Goal: Task Accomplishment & Management: Manage account settings

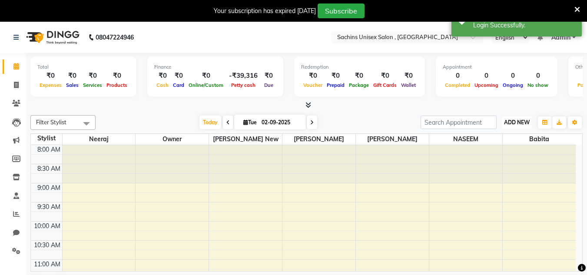
click at [509, 122] on span "ADD NEW" at bounding box center [517, 122] width 26 height 7
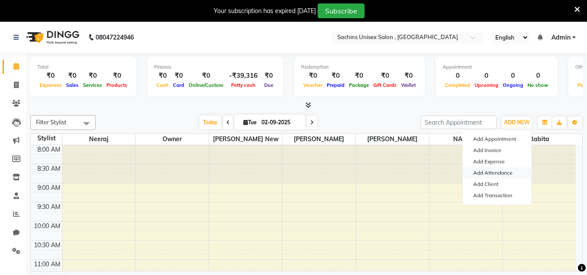
click at [503, 171] on link "Add Attendance" at bounding box center [497, 172] width 69 height 11
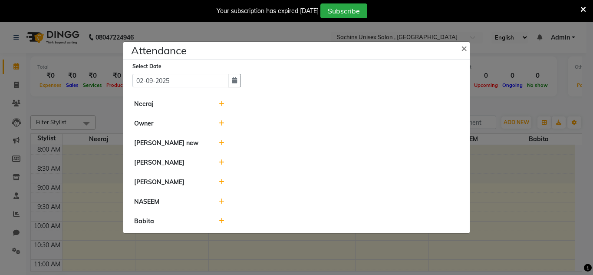
click at [221, 103] on icon at bounding box center [222, 104] width 6 height 6
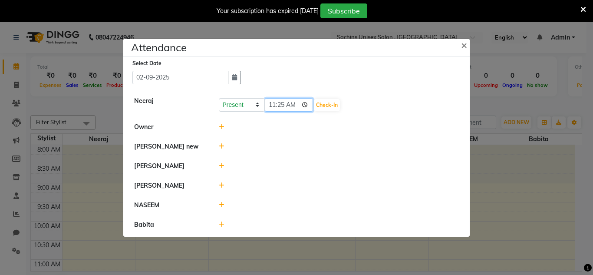
click at [301, 102] on input "11:25" at bounding box center [289, 104] width 49 height 13
click at [305, 103] on input "11:25" at bounding box center [289, 104] width 49 height 13
type input "11:30"
click at [335, 101] on button "Check-In" at bounding box center [327, 105] width 26 height 12
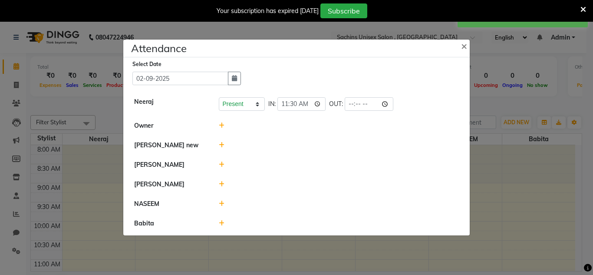
click at [221, 126] on icon at bounding box center [222, 126] width 6 height 6
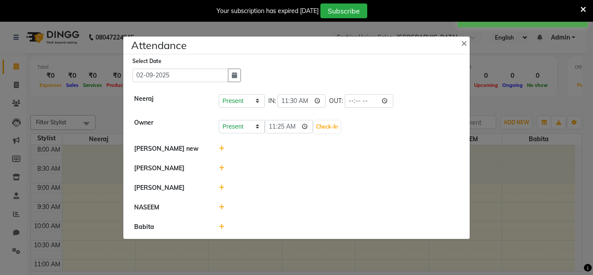
click at [257, 146] on div at bounding box center [339, 148] width 254 height 9
click at [311, 136] on li "Owner Present Absent Late Half Day Weekly Off 11:25 Check-In" at bounding box center [297, 126] width 342 height 26
click at [221, 147] on icon at bounding box center [222, 149] width 6 height 6
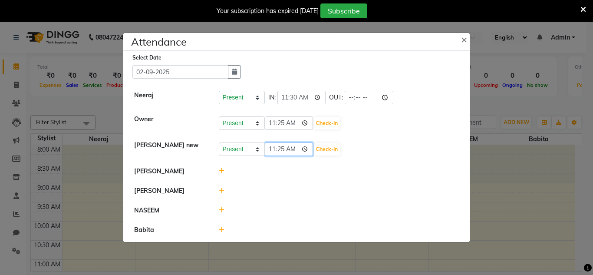
click at [307, 145] on input "11:25" at bounding box center [289, 148] width 49 height 13
type input "11:10"
click at [338, 149] on button "Check-In" at bounding box center [327, 149] width 26 height 12
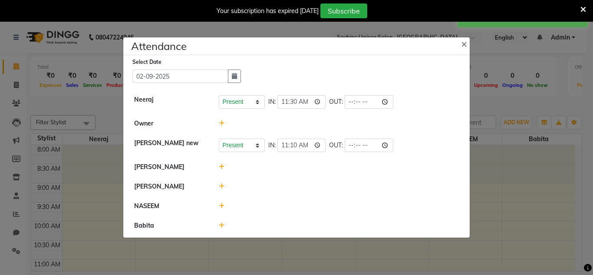
click at [222, 165] on icon at bounding box center [222, 167] width 6 height 6
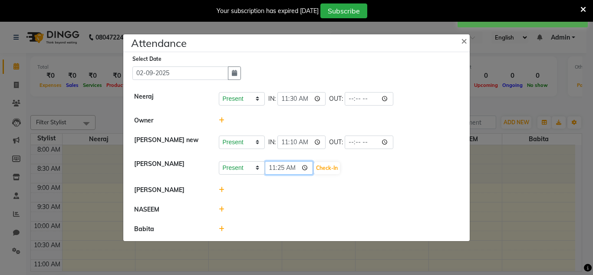
click at [305, 165] on input "11:25" at bounding box center [289, 167] width 49 height 13
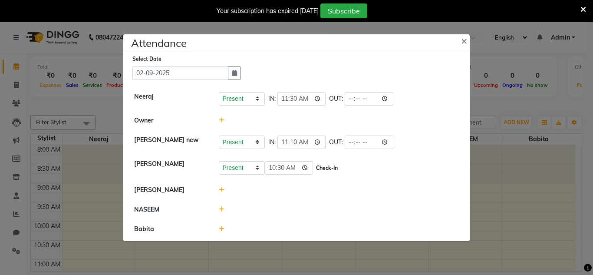
type input "10:30"
click at [331, 167] on button "Check-In" at bounding box center [327, 168] width 26 height 12
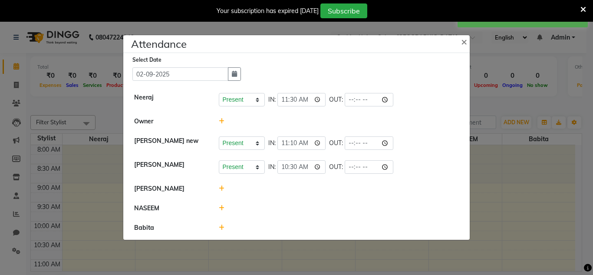
click at [222, 187] on icon at bounding box center [222, 188] width 6 height 6
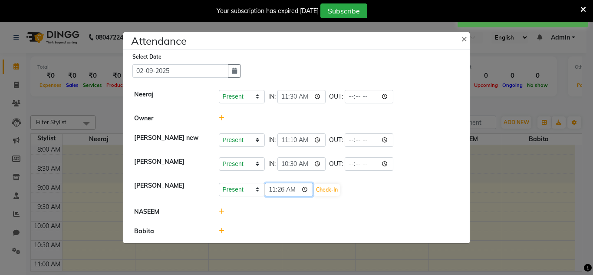
click at [308, 189] on input "11:26" at bounding box center [289, 189] width 49 height 13
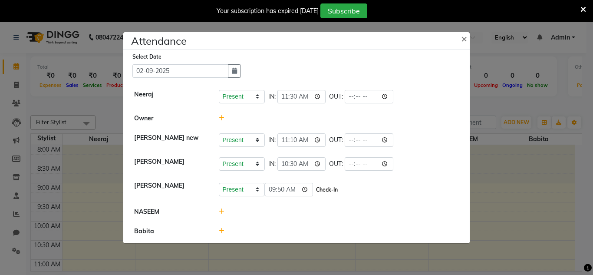
type input "09:50"
click at [332, 189] on button "Check-In" at bounding box center [327, 190] width 26 height 12
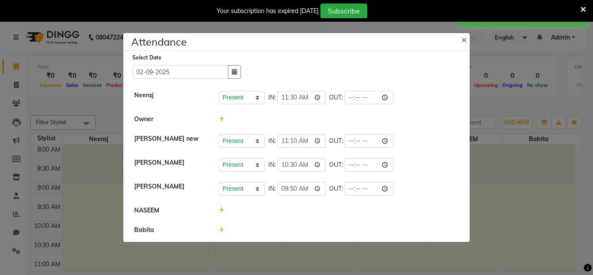
click at [222, 209] on icon at bounding box center [222, 210] width 6 height 6
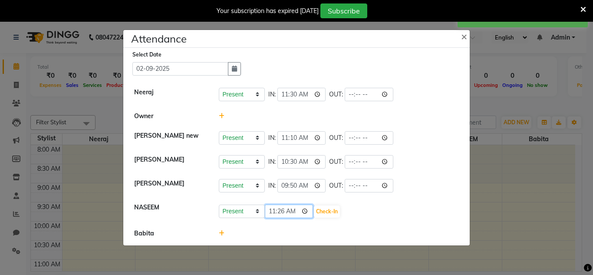
click at [306, 208] on input "11:26" at bounding box center [289, 211] width 49 height 13
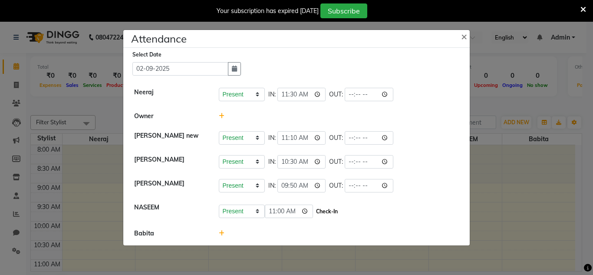
type input "11:00"
click at [330, 209] on button "Check-In" at bounding box center [327, 211] width 26 height 12
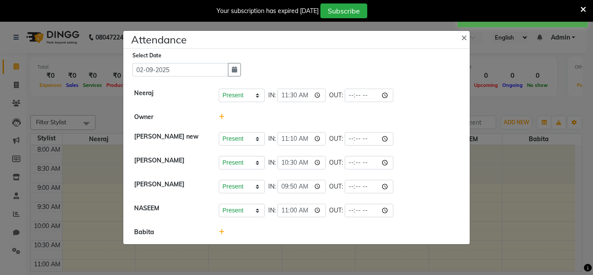
click at [223, 232] on icon at bounding box center [222, 232] width 6 height 6
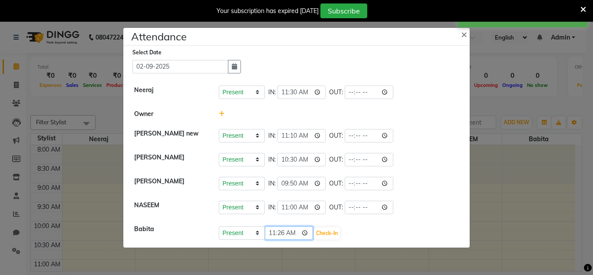
click at [308, 232] on input "11:26" at bounding box center [289, 232] width 49 height 13
type input "10:30"
click at [332, 231] on button "Check-In" at bounding box center [327, 233] width 26 height 12
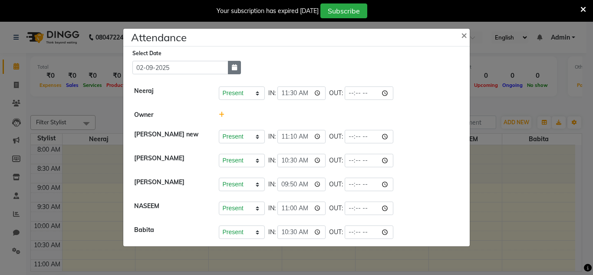
click at [231, 67] on button "button" at bounding box center [234, 67] width 13 height 13
select select "9"
select select "2025"
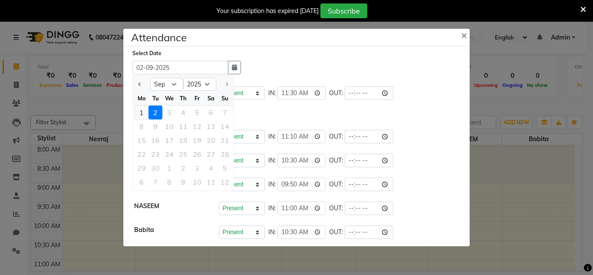
click at [142, 114] on div "1" at bounding box center [142, 113] width 14 height 14
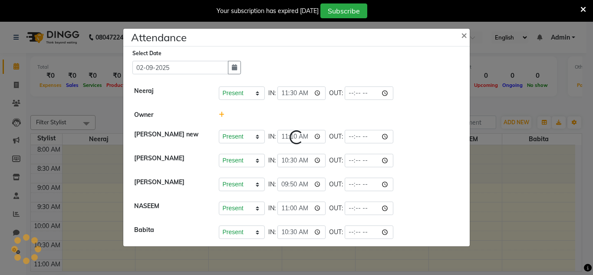
type input "01-09-2025"
select select "W"
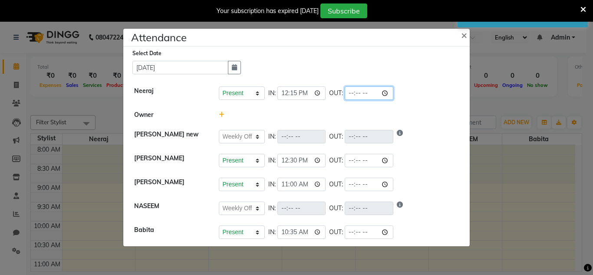
click at [389, 90] on input "time" at bounding box center [369, 92] width 49 height 13
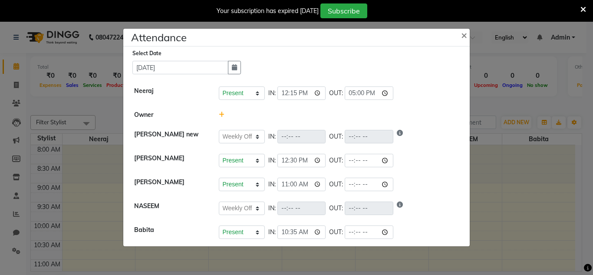
type input "17:00"
click at [448, 133] on div "Present Absent Late Half Day Weekly Off IN: OUT:" at bounding box center [339, 136] width 241 height 13
select select "W"
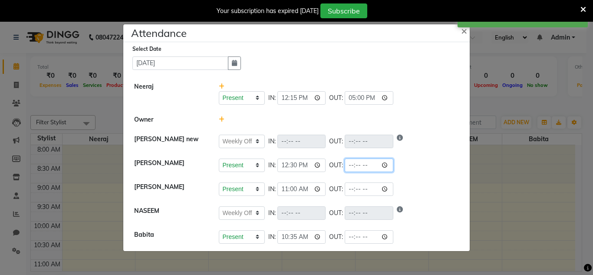
click at [387, 167] on input "time" at bounding box center [369, 165] width 49 height 13
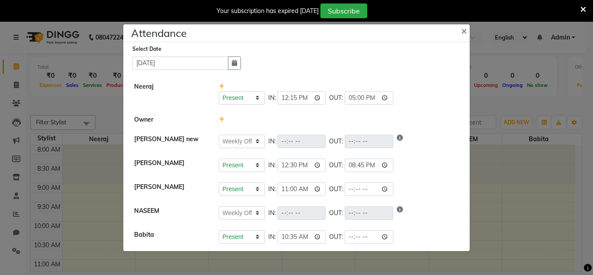
type input "20:45"
click at [432, 161] on div "Present Absent Late Half Day Weekly Off IN: 12:30 OUT: 20:45" at bounding box center [339, 165] width 241 height 13
select select "W"
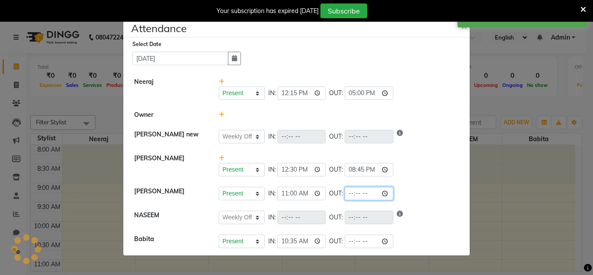
click at [388, 192] on input "time" at bounding box center [369, 193] width 49 height 13
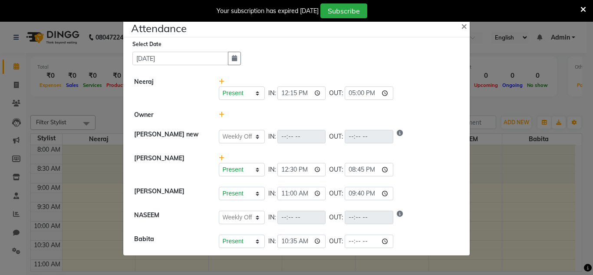
type input "21:40"
click at [426, 174] on div "Present Absent Late Half Day Weekly Off IN: 12:30 OUT: 20:45" at bounding box center [339, 169] width 241 height 13
select select "W"
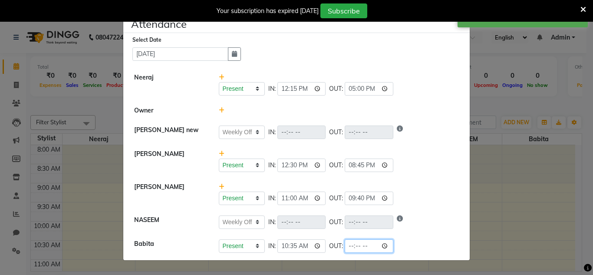
click at [388, 247] on input "time" at bounding box center [369, 245] width 49 height 13
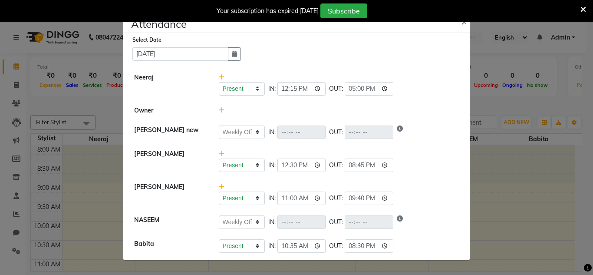
type input "20:30"
click at [432, 163] on div "Present Absent Late Half Day Weekly Off IN: 12:30 OUT: 20:45" at bounding box center [339, 165] width 241 height 13
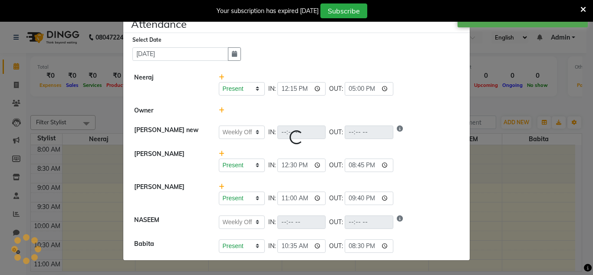
select select "W"
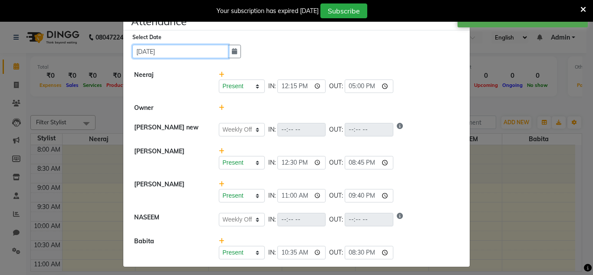
click at [215, 49] on input "01-09-2025" at bounding box center [180, 51] width 96 height 13
select select "9"
select select "2025"
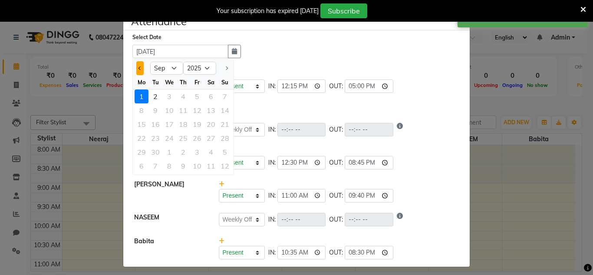
click at [139, 67] on button "Previous month" at bounding box center [139, 68] width 7 height 14
select select "8"
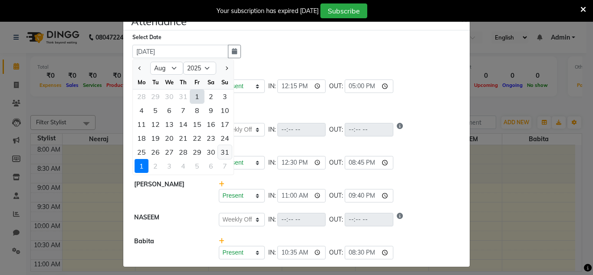
click at [222, 152] on div "31" at bounding box center [225, 152] width 14 height 14
type input "31-08-2025"
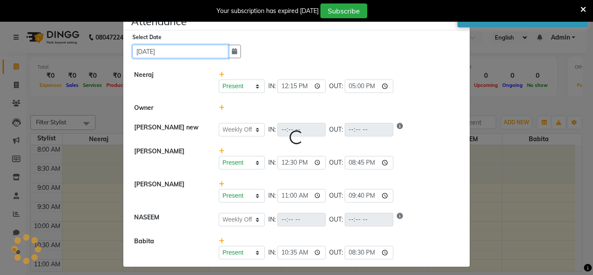
select select "A"
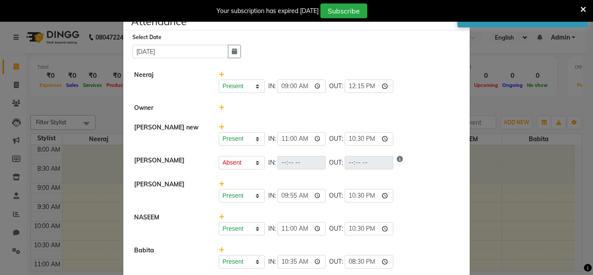
click at [356, 112] on div at bounding box center [339, 107] width 254 height 9
click at [383, 85] on input "12:15" at bounding box center [369, 85] width 49 height 13
type input "23:45"
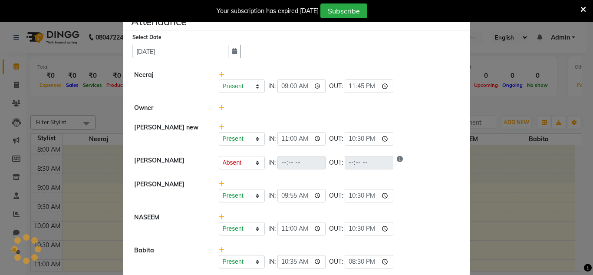
click at [435, 124] on div "Present Absent Late Half Day Weekly Off IN: 11:00 OUT: 22:30" at bounding box center [339, 134] width 254 height 23
select select "A"
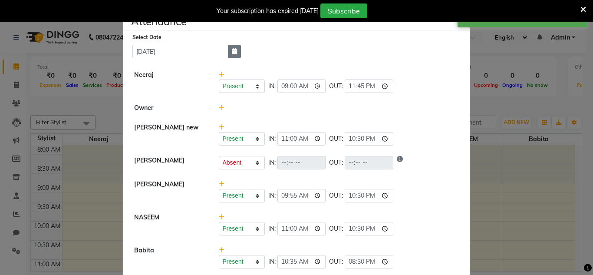
click at [236, 47] on button "button" at bounding box center [234, 51] width 13 height 13
select select "8"
select select "2025"
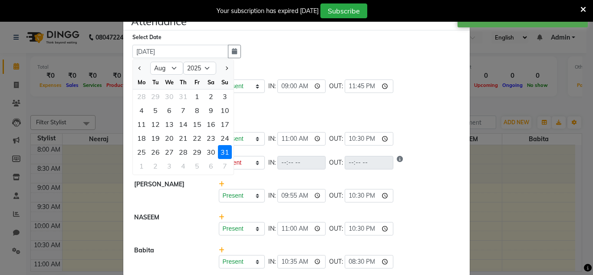
click at [227, 70] on div at bounding box center [224, 68] width 17 height 14
click at [224, 70] on button "Next month" at bounding box center [226, 68] width 7 height 14
select select "9"
click at [152, 94] on div "2" at bounding box center [156, 96] width 14 height 14
type input "02-09-2025"
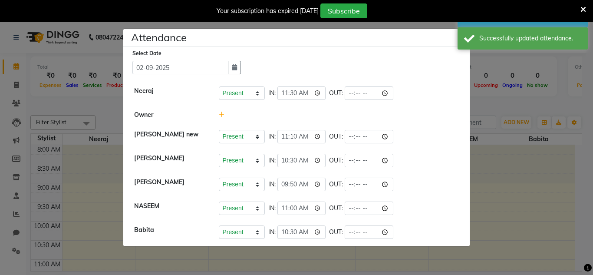
drag, startPoint x: 392, startPoint y: 72, endPoint x: 404, endPoint y: 67, distance: 12.8
click at [404, 67] on div "Select Date 02-09-2025" at bounding box center [299, 62] width 335 height 26
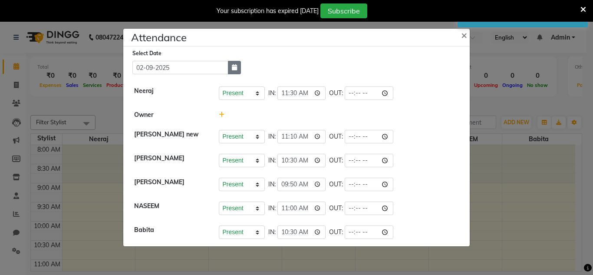
click at [235, 64] on icon "button" at bounding box center [234, 67] width 5 height 6
select select "9"
select select "2025"
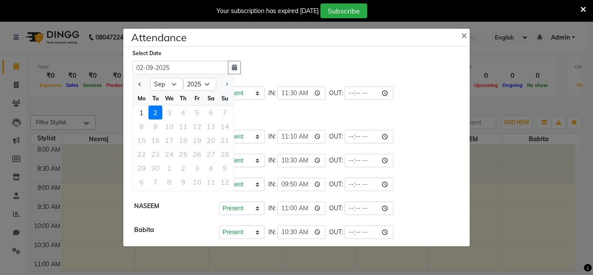
click at [258, 62] on div "Select Date 02-09-2025 Jan Feb Mar Apr May Jun Jul Aug Sep 2015 2016 2017 2018 …" at bounding box center [299, 62] width 335 height 26
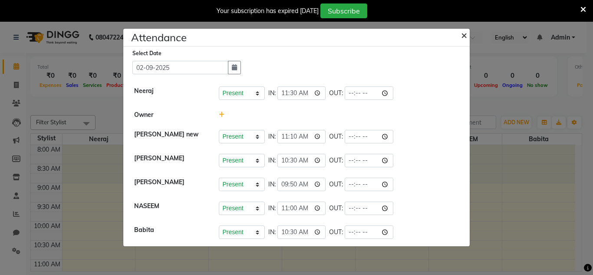
click at [466, 34] on span "×" at bounding box center [464, 34] width 6 height 13
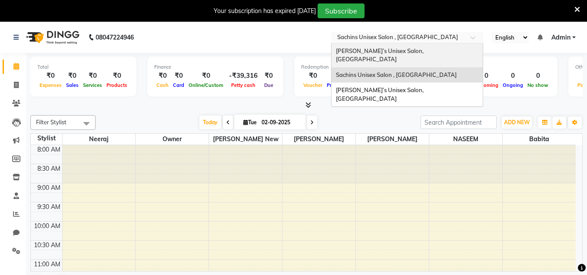
drag, startPoint x: 442, startPoint y: 38, endPoint x: 329, endPoint y: 89, distance: 123.6
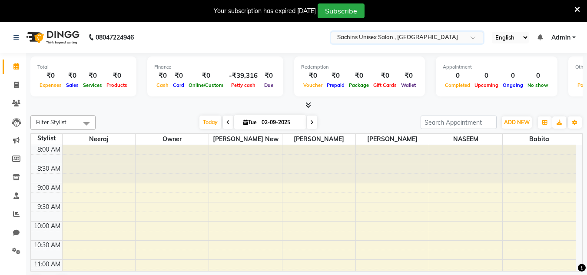
drag, startPoint x: 329, startPoint y: 89, endPoint x: 267, endPoint y: 150, distance: 86.6
click at [269, 158] on div at bounding box center [245, 164] width 73 height 38
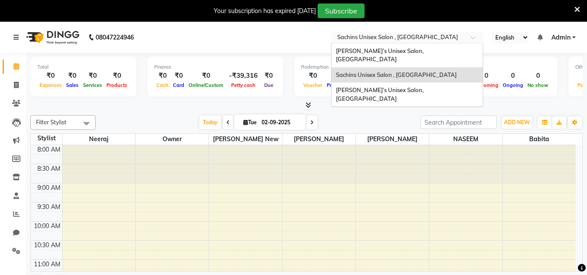
click at [392, 38] on input "text" at bounding box center [398, 38] width 126 height 9
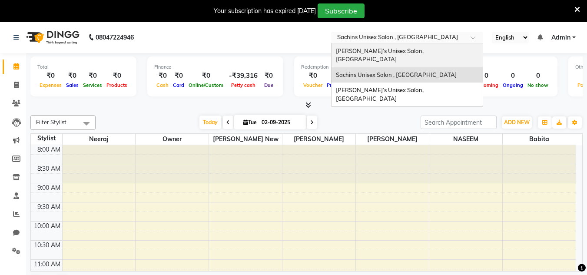
click at [387, 44] on div "Sachin’s Unisex Salon, Runwal Gardens" at bounding box center [406, 55] width 151 height 24
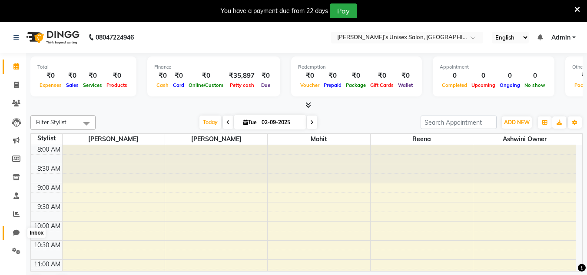
click at [16, 229] on icon at bounding box center [16, 232] width 7 height 7
select select "100"
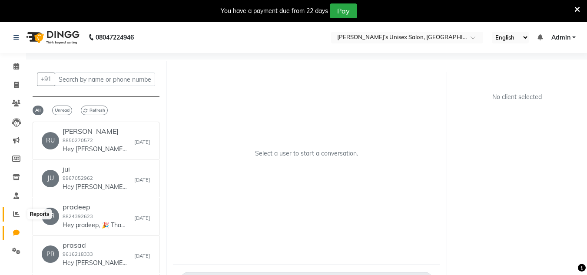
click at [14, 216] on icon at bounding box center [16, 214] width 7 height 7
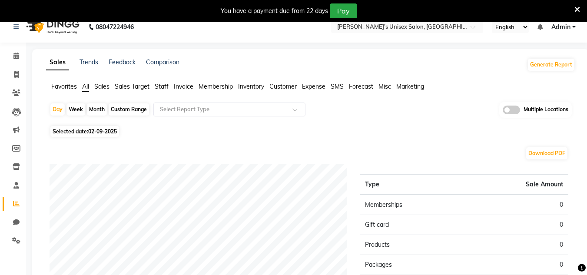
scroll to position [7, 0]
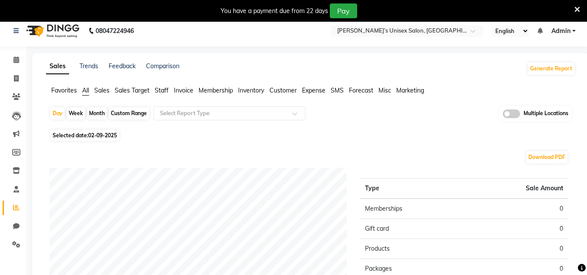
click at [112, 136] on span "02-09-2025" at bounding box center [102, 135] width 29 height 7
select select "9"
select select "2025"
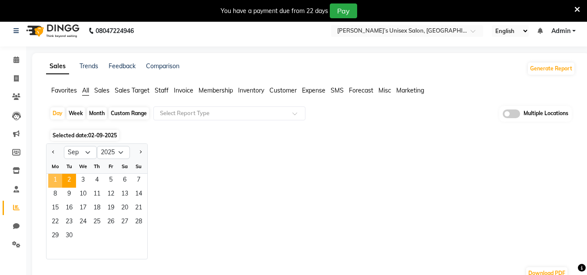
click at [55, 181] on span "1" at bounding box center [55, 181] width 14 height 14
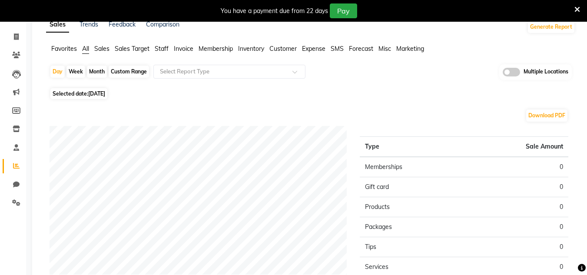
scroll to position [0, 0]
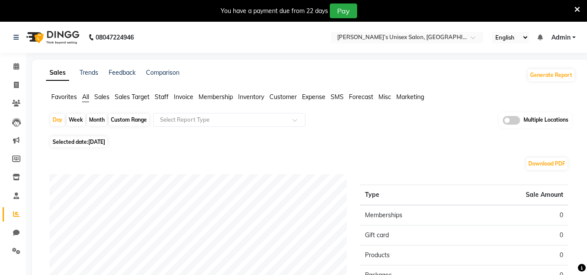
click at [105, 144] on span "01-09-2025" at bounding box center [96, 142] width 17 height 7
select select "9"
select select "2025"
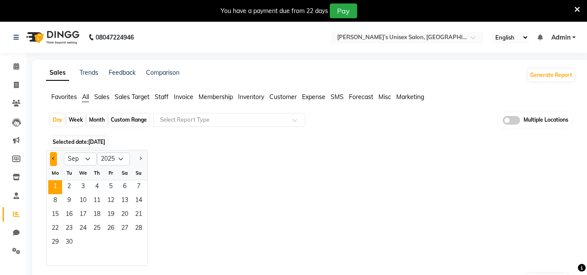
click at [55, 156] on button "Previous month" at bounding box center [53, 159] width 7 height 14
select select "8"
click at [119, 186] on span "2" at bounding box center [125, 187] width 14 height 14
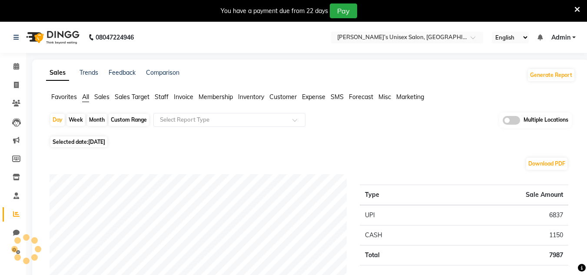
click at [96, 138] on span "Selected date: 02-08-2025" at bounding box center [78, 141] width 57 height 11
select select "8"
select select "2025"
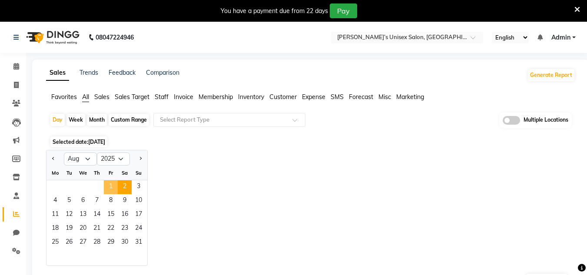
click at [114, 187] on span "1" at bounding box center [111, 187] width 14 height 14
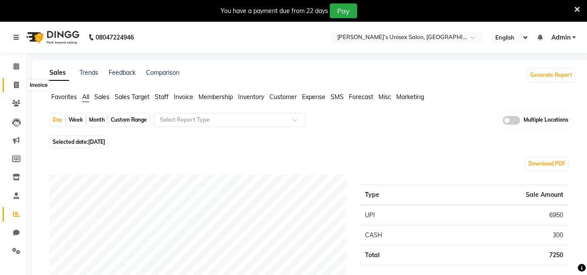
click at [13, 81] on span at bounding box center [16, 85] width 15 height 10
select select "service"
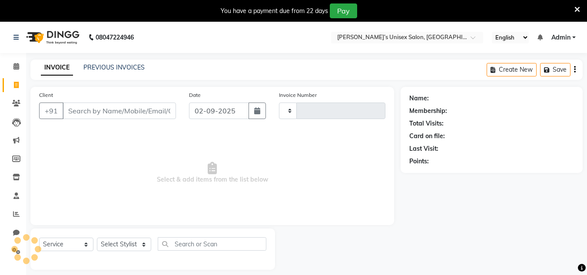
scroll to position [22, 0]
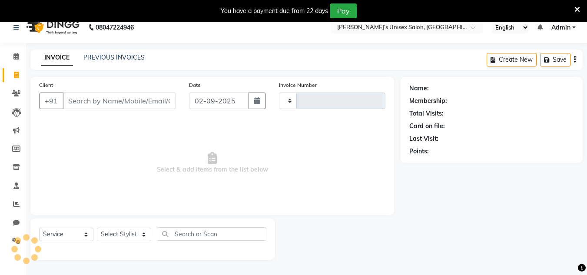
type input "0628"
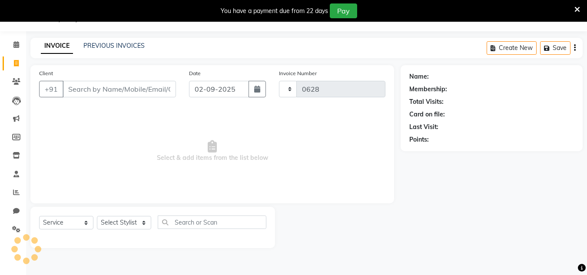
select select "8735"
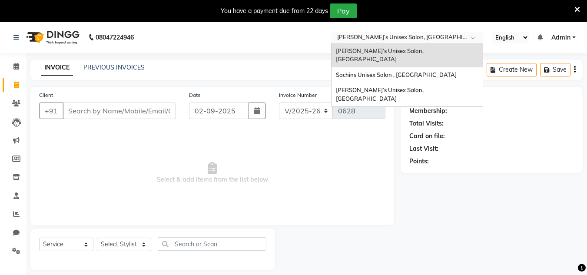
click at [389, 36] on input "text" at bounding box center [398, 38] width 126 height 9
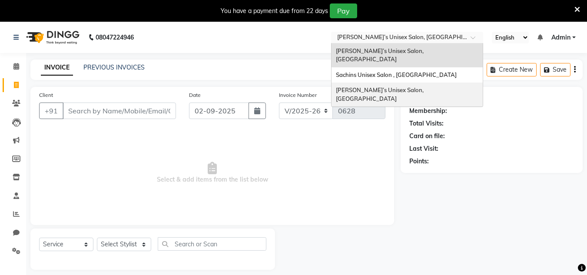
click at [372, 86] on span "Sachin’s Unisex Salon, Dombivali East" at bounding box center [380, 94] width 89 height 16
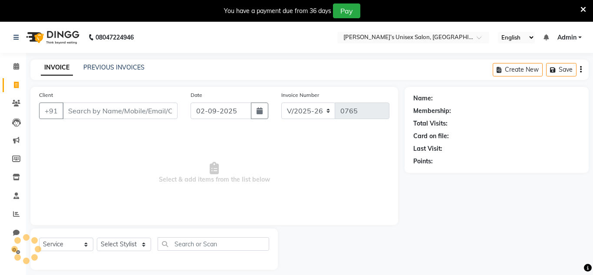
select select "8637"
select select "service"
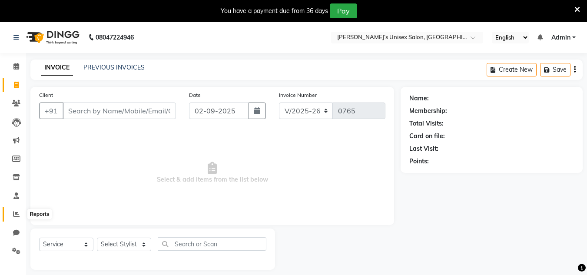
click at [14, 216] on icon at bounding box center [16, 214] width 7 height 7
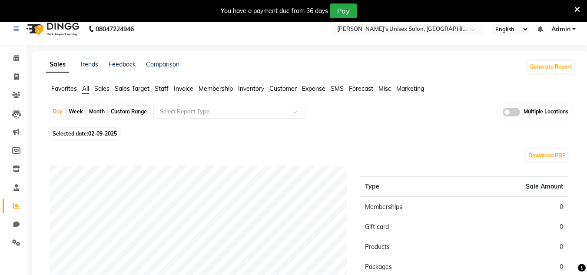
scroll to position [7, 0]
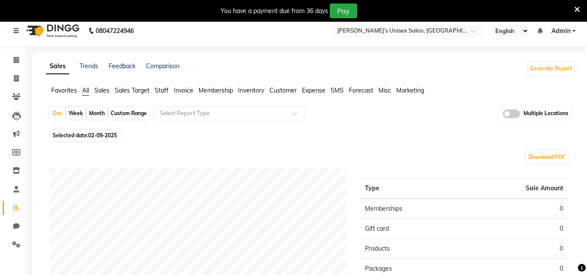
click at [93, 138] on span "02-09-2025" at bounding box center [102, 135] width 29 height 7
select select "9"
select select "2025"
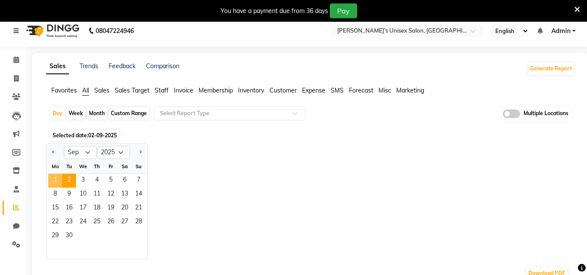
click at [51, 179] on span "1" at bounding box center [55, 181] width 14 height 14
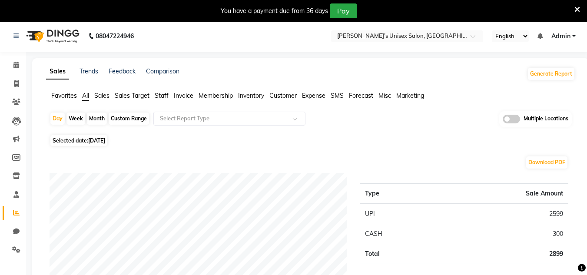
scroll to position [0, 0]
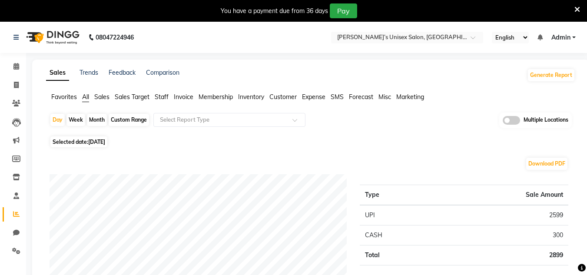
click at [104, 142] on span "01-09-2025" at bounding box center [96, 142] width 17 height 7
select select "9"
select select "2025"
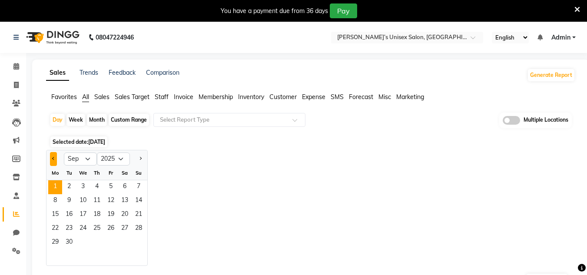
click at [50, 160] on button "Previous month" at bounding box center [53, 159] width 7 height 14
select select "8"
click at [137, 240] on span "31" at bounding box center [139, 243] width 14 height 14
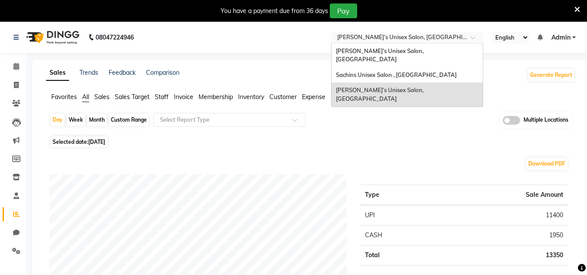
click at [356, 40] on input "text" at bounding box center [398, 38] width 126 height 9
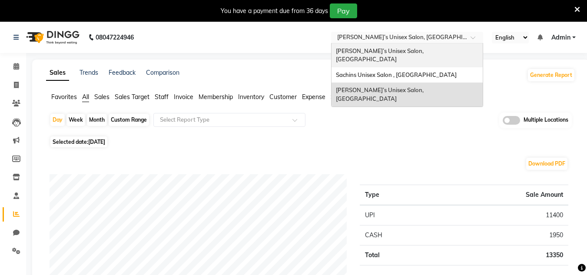
click at [365, 52] on span "Sachin’s Unisex Salon, Runwal Gardens" at bounding box center [380, 55] width 89 height 16
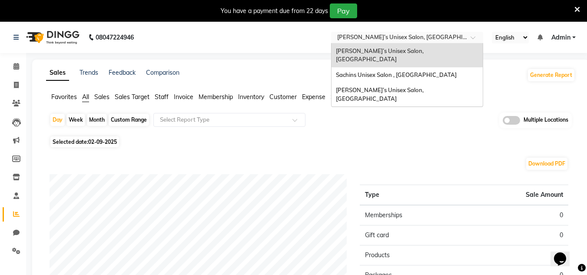
click at [381, 36] on input "text" at bounding box center [398, 38] width 126 height 9
click at [379, 71] on span "Sachins Unisex Salon , [GEOGRAPHIC_DATA]" at bounding box center [396, 74] width 121 height 7
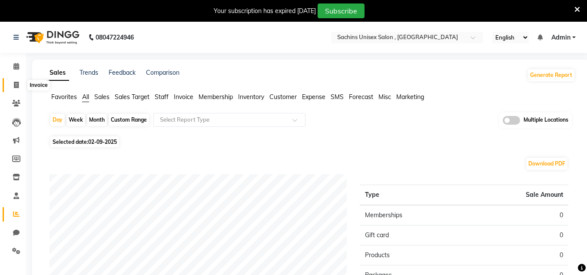
click at [16, 84] on icon at bounding box center [16, 85] width 5 height 7
select select "6840"
select select "service"
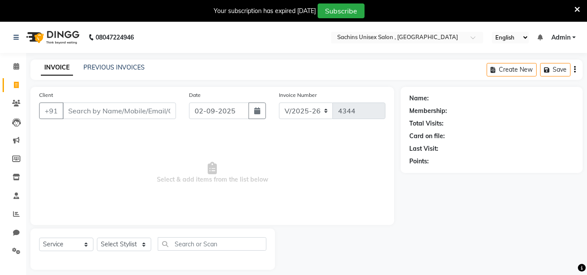
click at [559, 36] on span "Admin" at bounding box center [560, 37] width 19 height 9
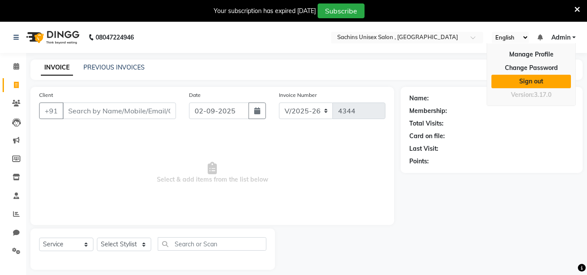
click at [545, 78] on link "Sign out" at bounding box center [530, 81] width 79 height 13
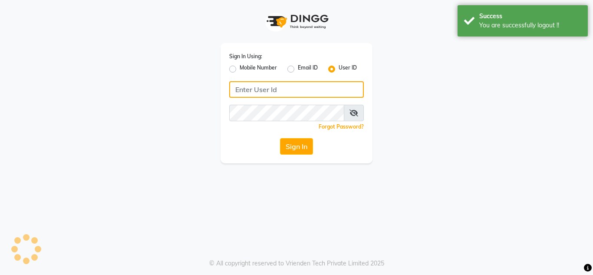
type input "sachins"
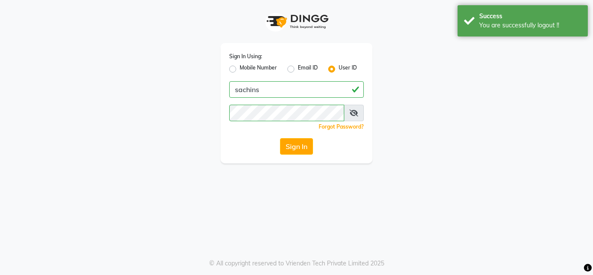
click at [263, 68] on label "Mobile Number" at bounding box center [258, 69] width 37 height 10
click at [245, 68] on input "Mobile Number" at bounding box center [243, 67] width 6 height 6
radio input "true"
radio input "false"
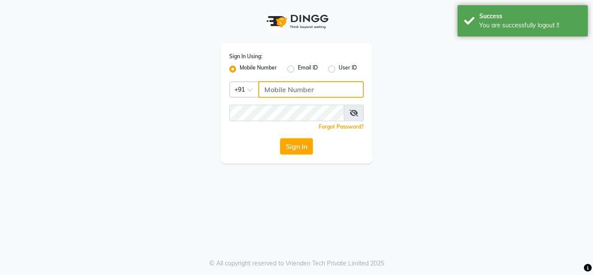
click at [293, 94] on input "Username" at bounding box center [311, 89] width 106 height 17
type input "7710840305"
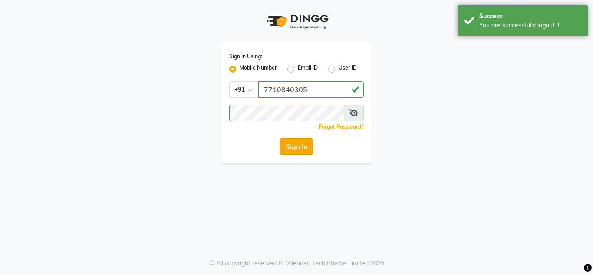
click at [297, 143] on button "Sign In" at bounding box center [296, 146] width 33 height 17
